Goal: Check status: Check status

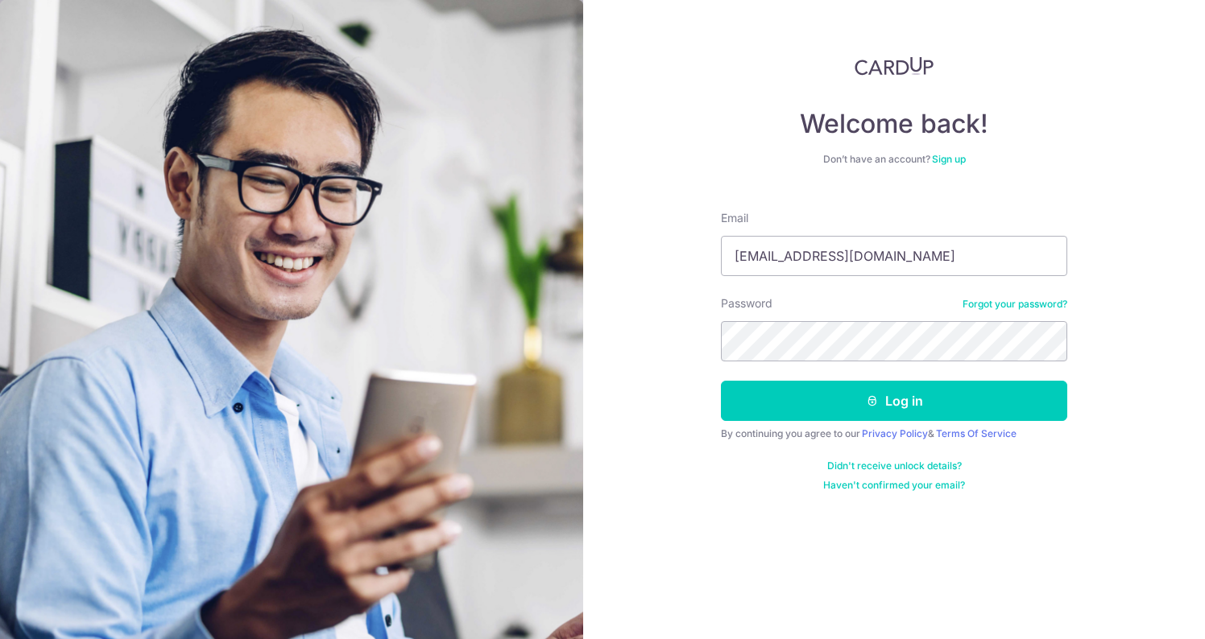
type input "[EMAIL_ADDRESS][DOMAIN_NAME]"
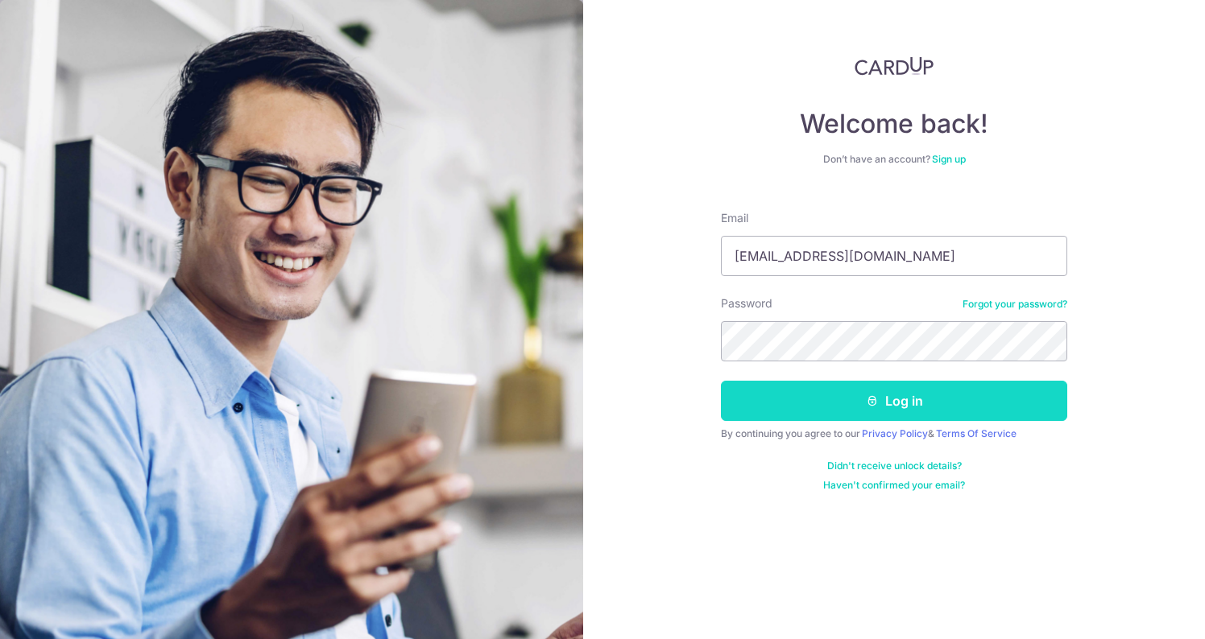
click at [899, 391] on button "Log in" at bounding box center [894, 401] width 346 height 40
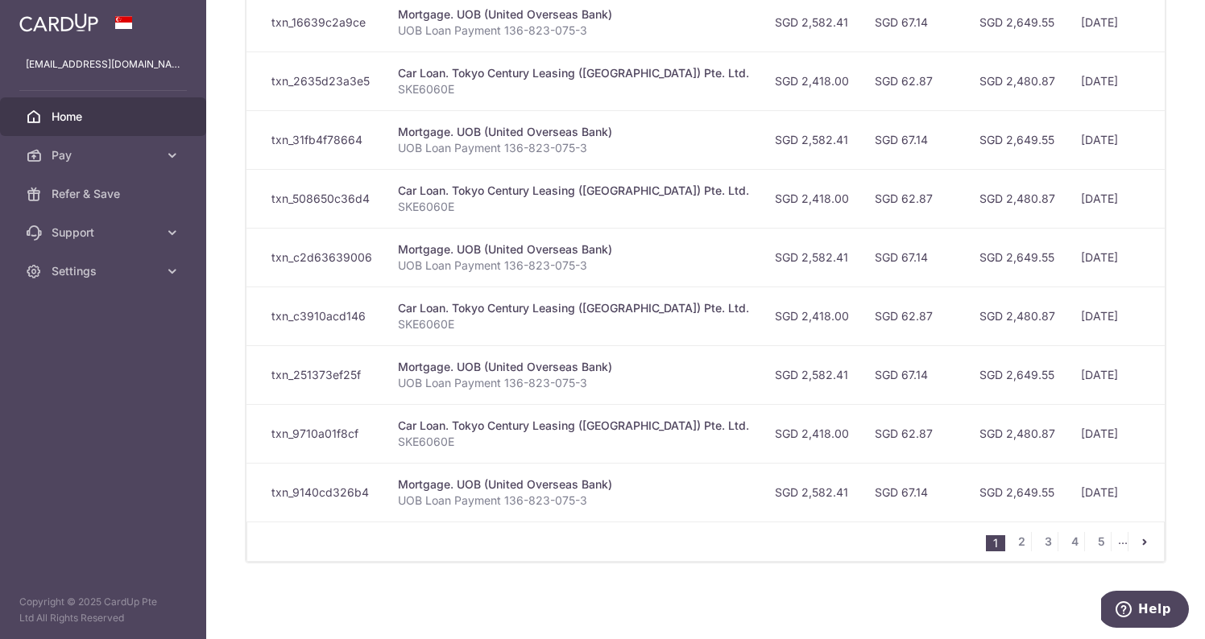
scroll to position [299, 0]
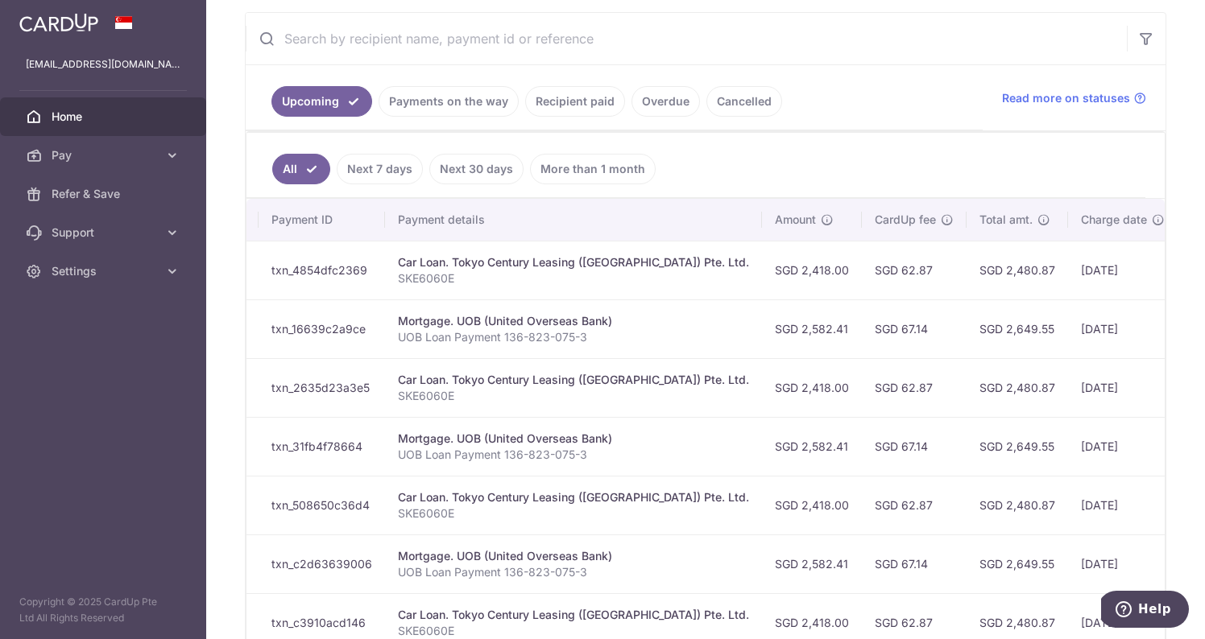
click at [428, 98] on link "Payments on the way" at bounding box center [449, 101] width 140 height 31
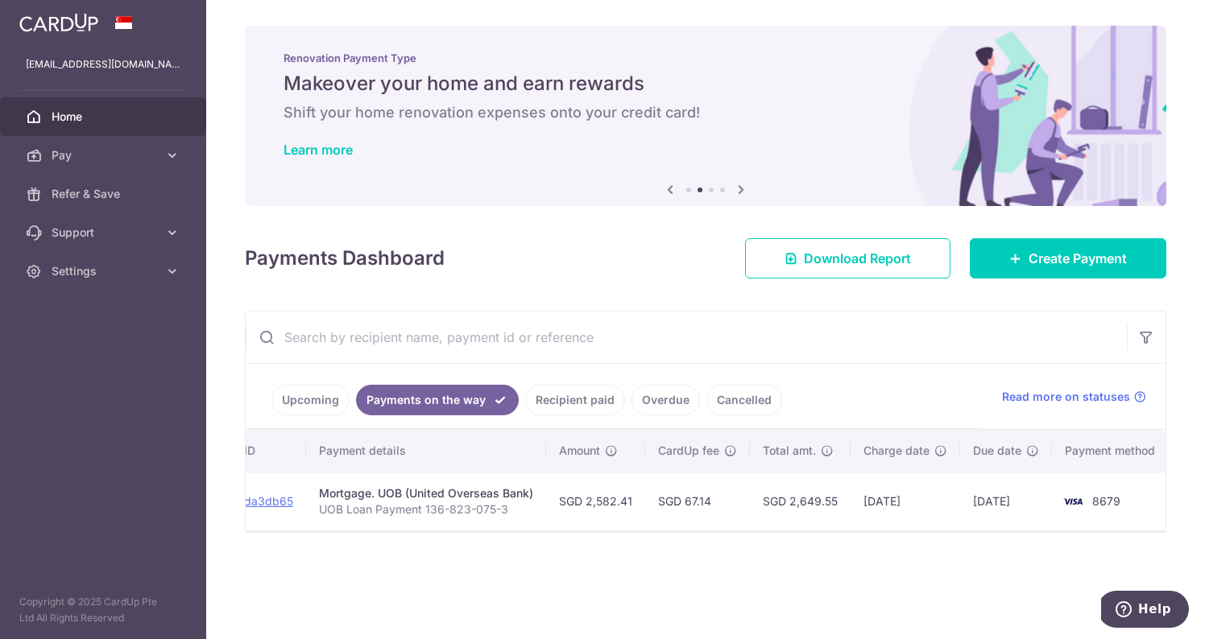
scroll to position [0, 0]
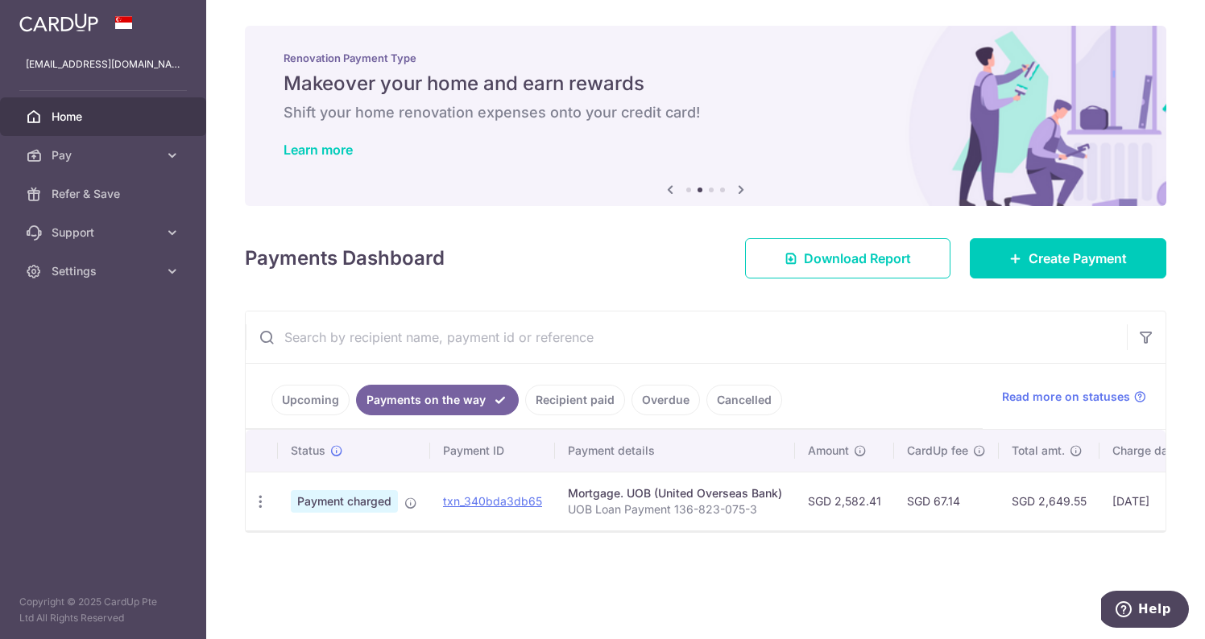
click at [334, 399] on link "Upcoming" at bounding box center [310, 400] width 78 height 31
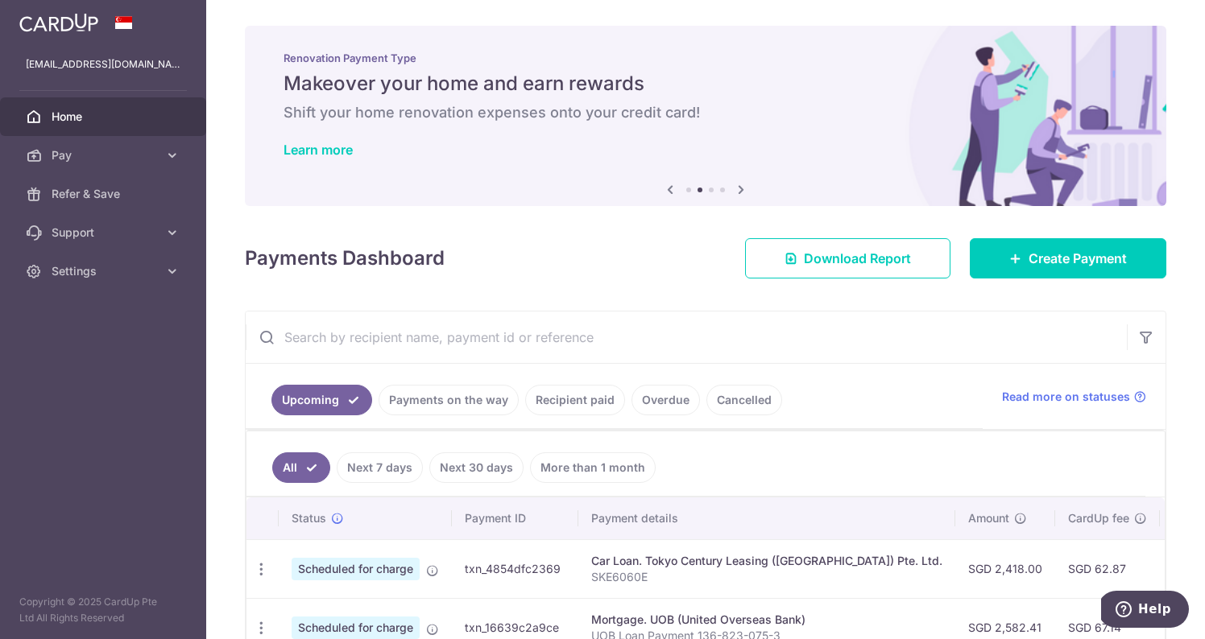
click at [426, 395] on link "Payments on the way" at bounding box center [449, 400] width 140 height 31
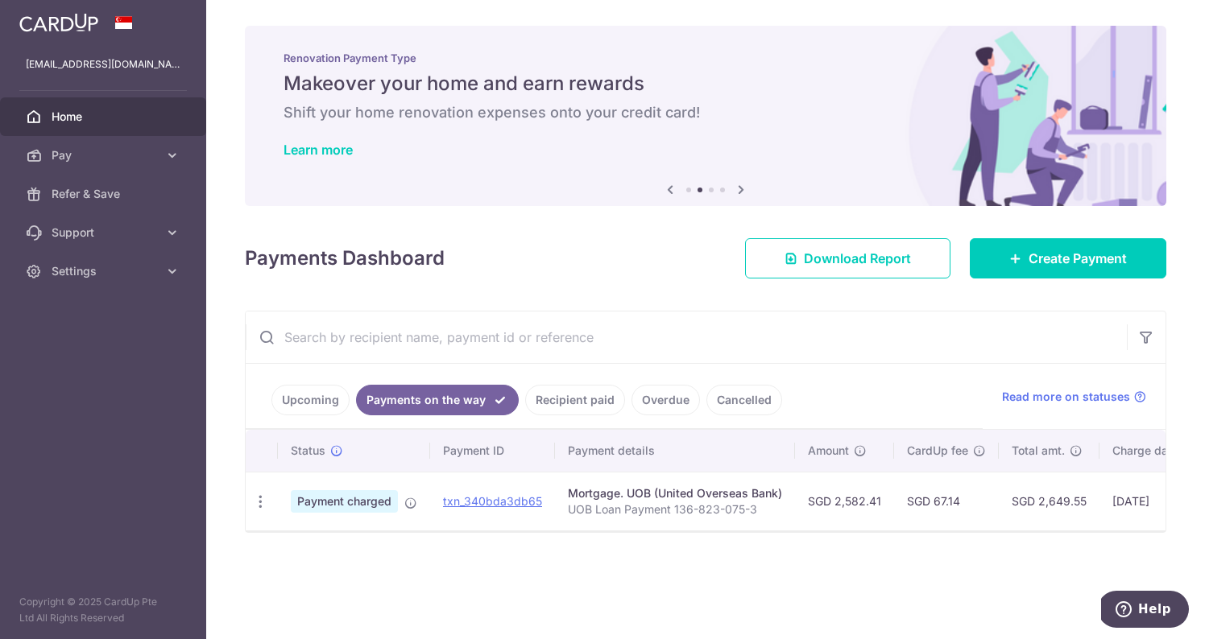
click at [637, 395] on link "Overdue" at bounding box center [665, 400] width 68 height 31
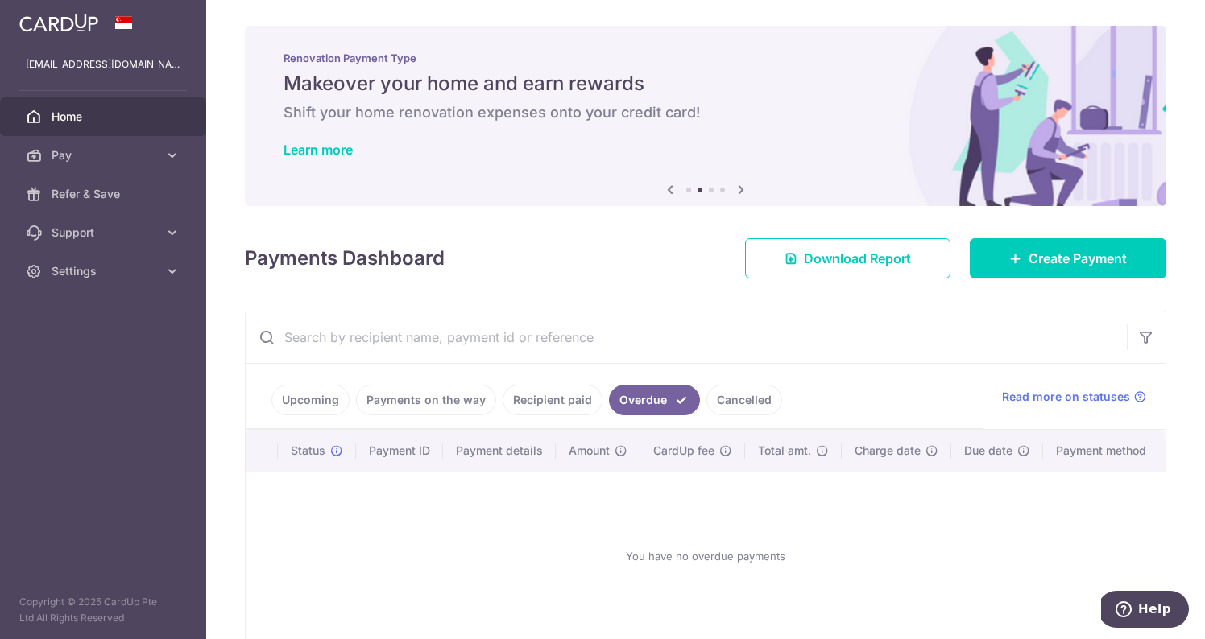
click at [532, 412] on link "Recipient paid" at bounding box center [553, 400] width 100 height 31
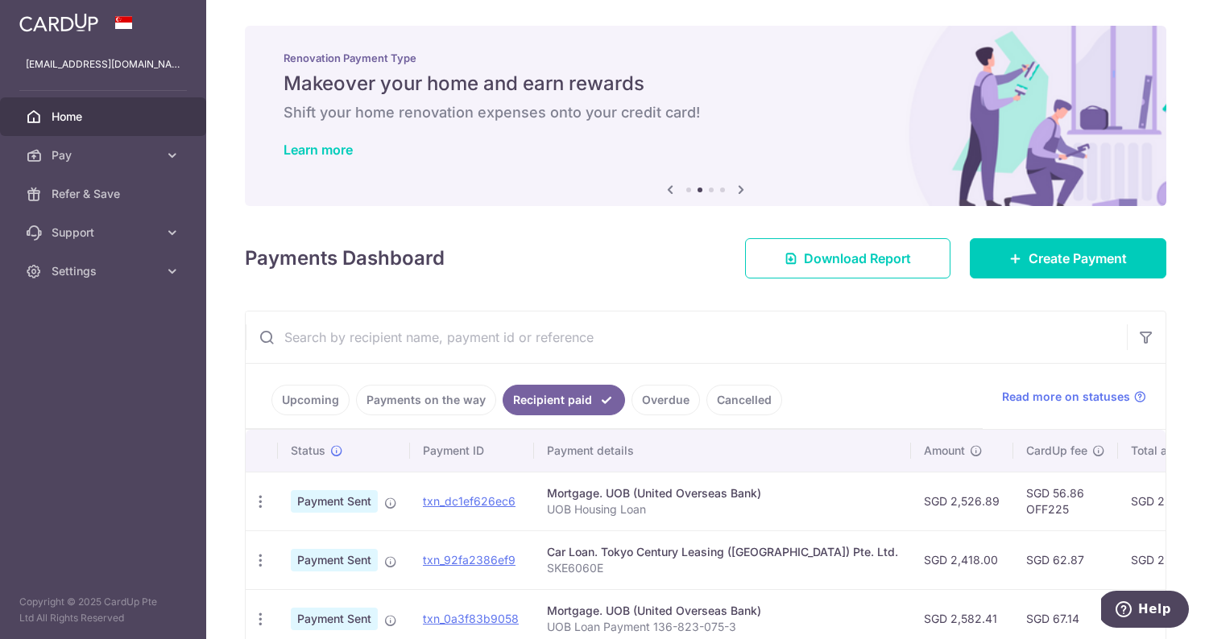
click at [444, 407] on link "Payments on the way" at bounding box center [426, 400] width 140 height 31
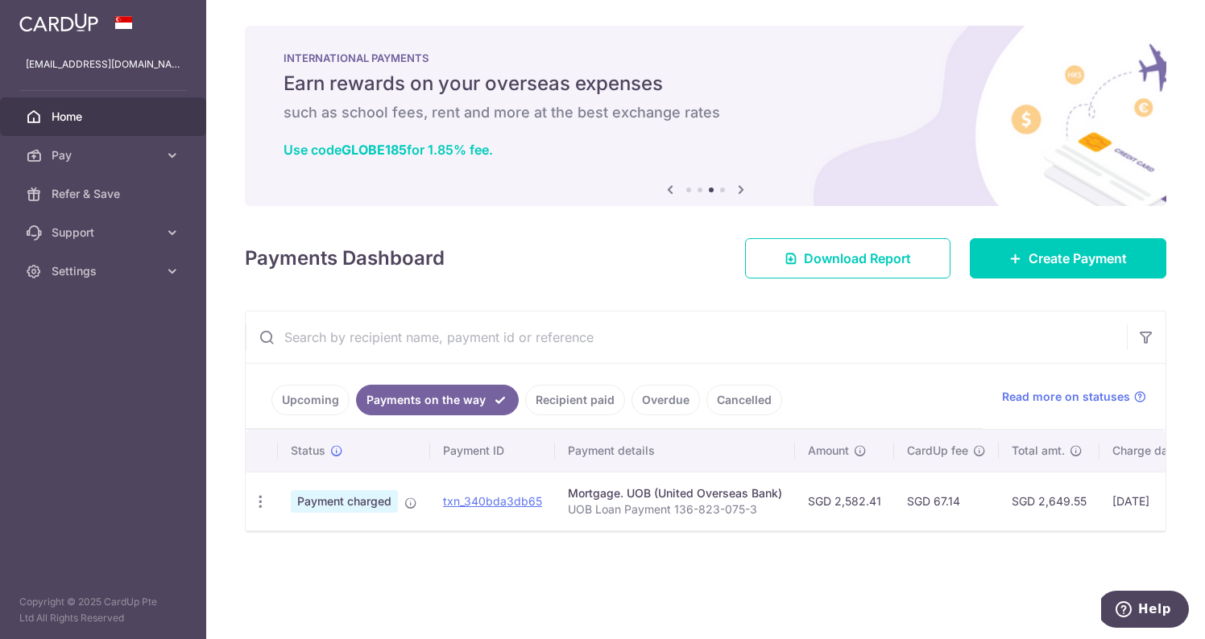
click at [130, 108] on link "Home" at bounding box center [103, 116] width 206 height 39
